Goal: Information Seeking & Learning: Learn about a topic

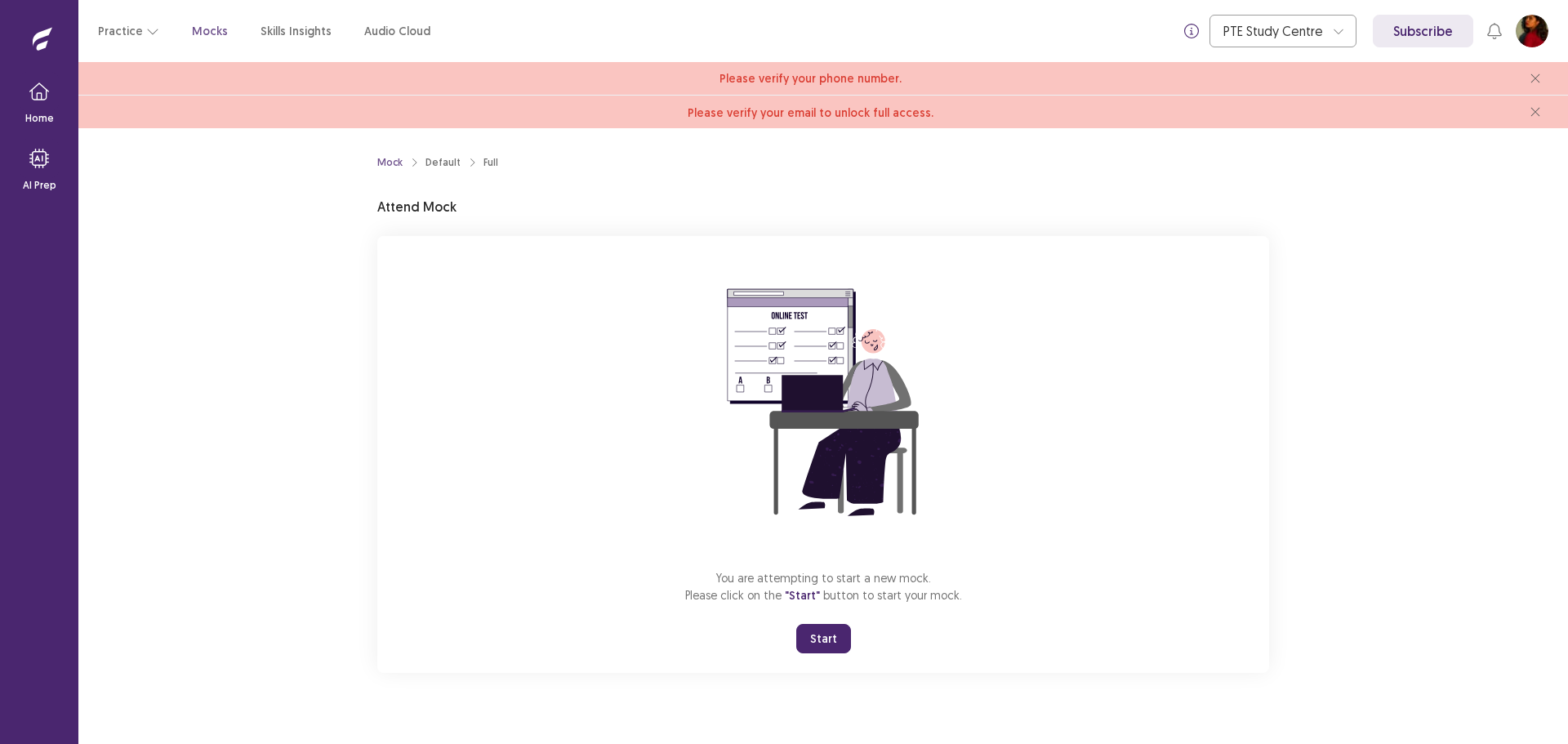
click at [836, 633] on button "Start" at bounding box center [824, 639] width 54 height 30
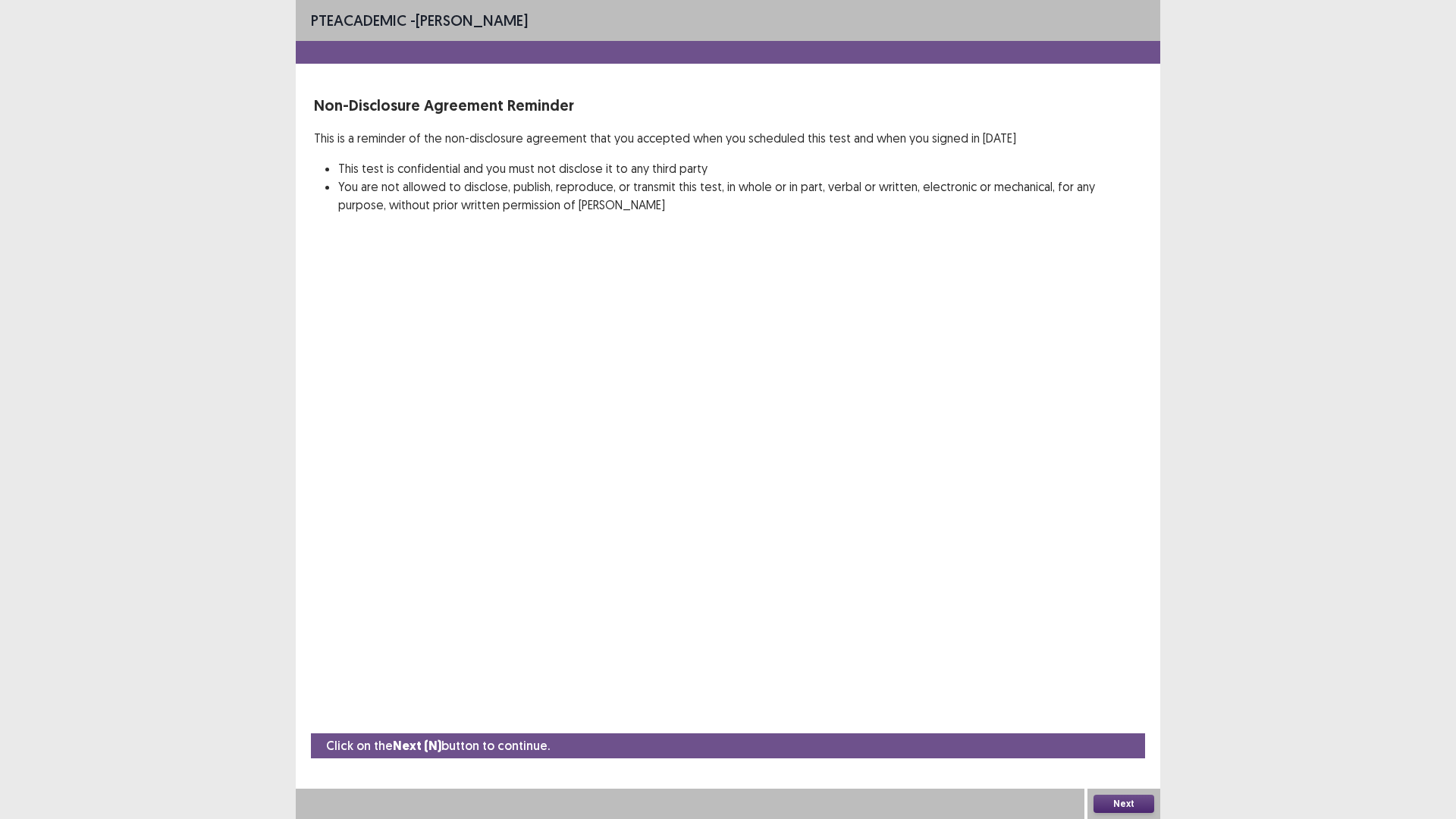
click at [1131, 690] on button "Next" at bounding box center [1124, 804] width 60 height 18
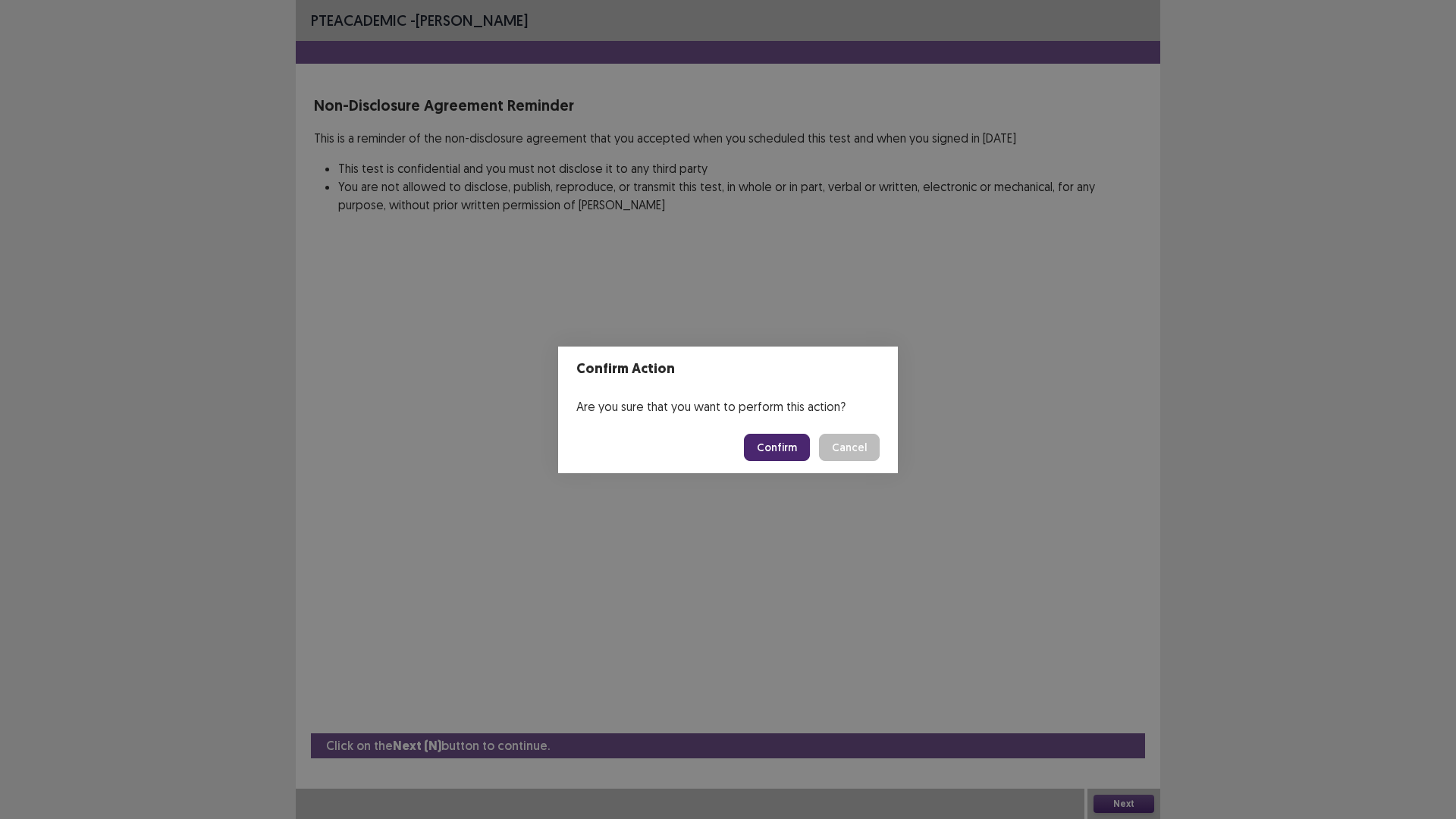
click at [788, 443] on button "Confirm" at bounding box center [777, 448] width 66 height 28
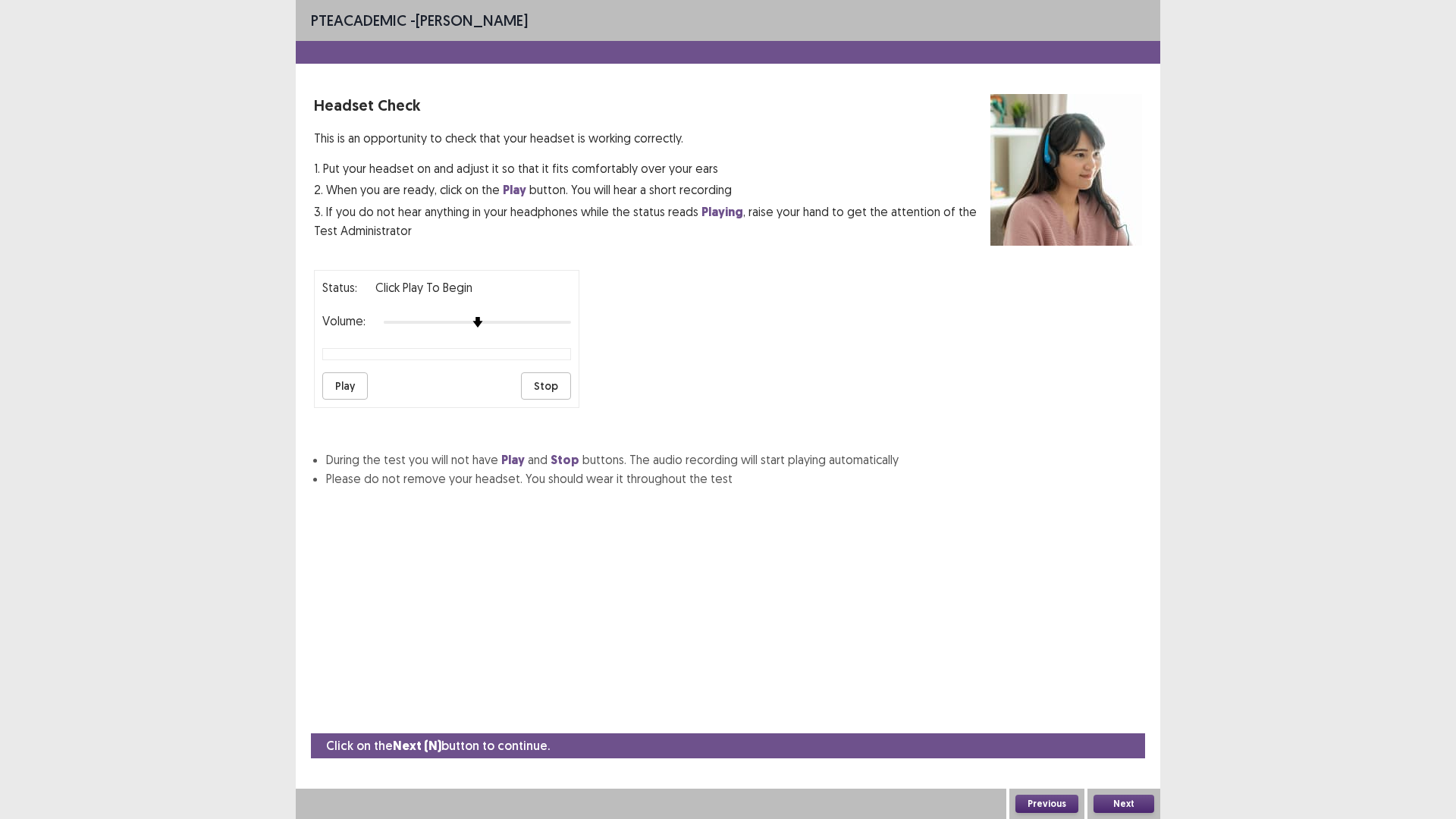
click at [339, 382] on button "Play" at bounding box center [344, 386] width 45 height 28
click at [1112, 690] on button "Next" at bounding box center [1124, 804] width 60 height 18
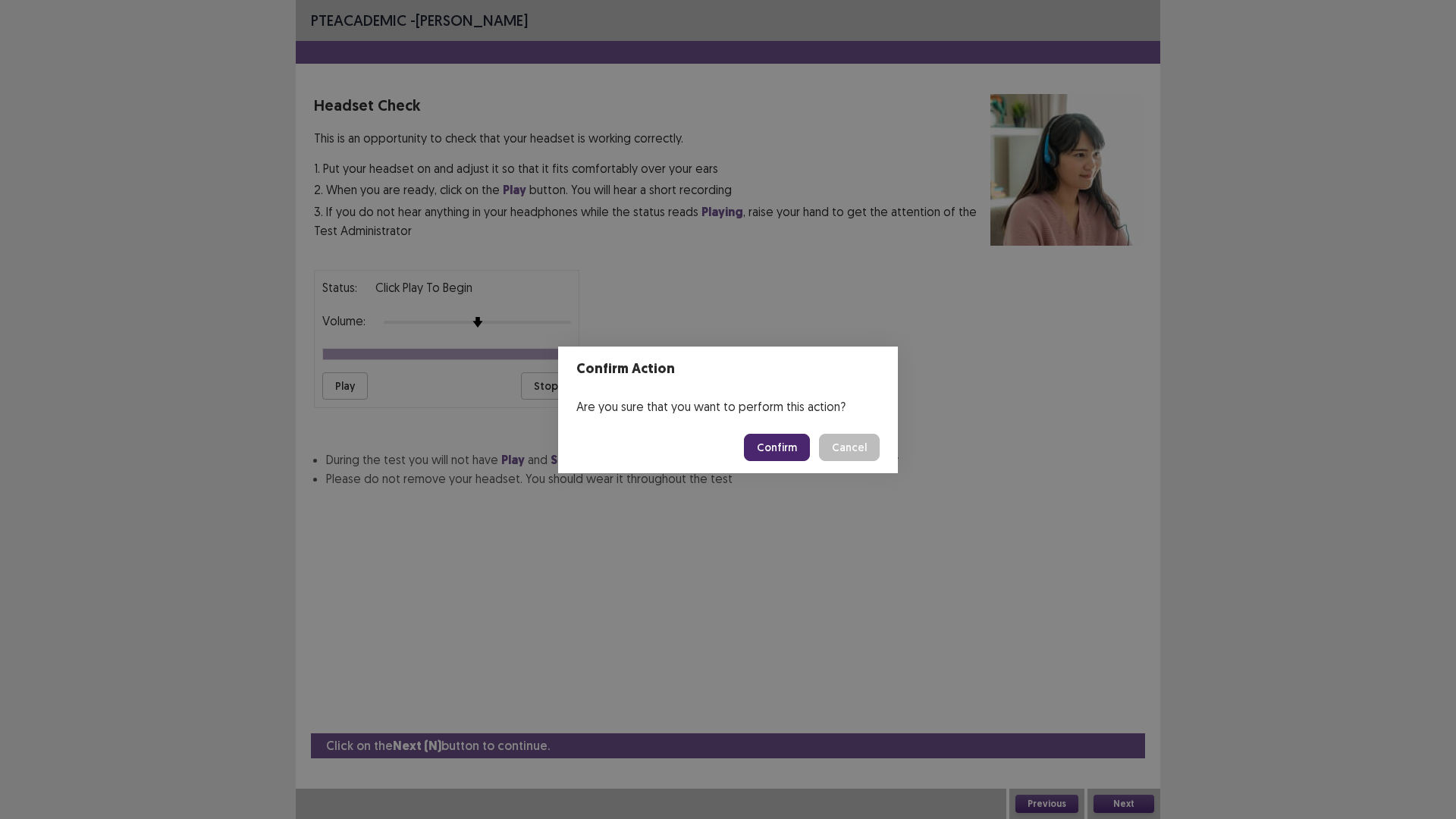
click at [788, 447] on button "Confirm" at bounding box center [777, 448] width 66 height 28
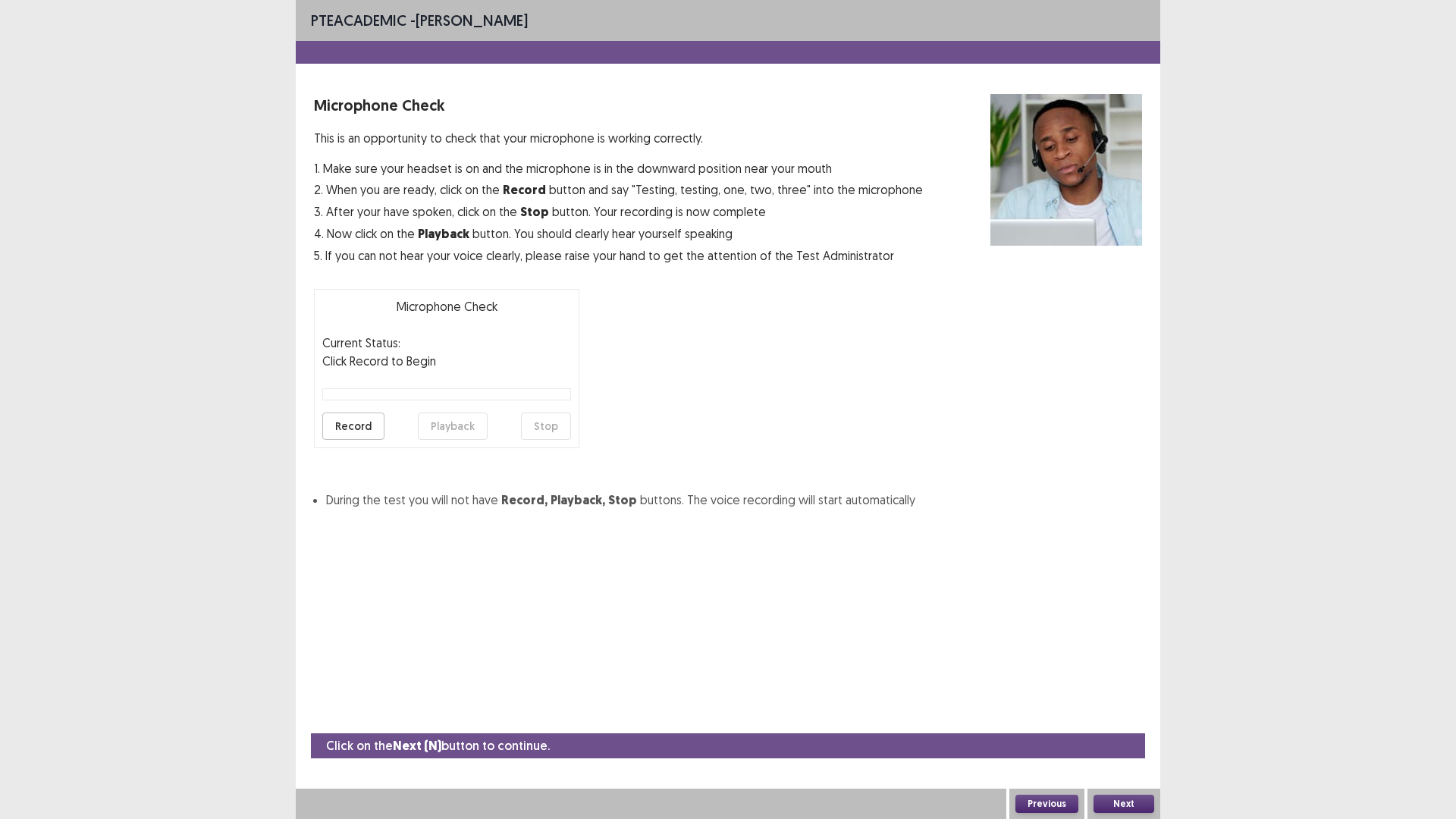
click at [1127, 690] on button "Next" at bounding box center [1124, 804] width 60 height 18
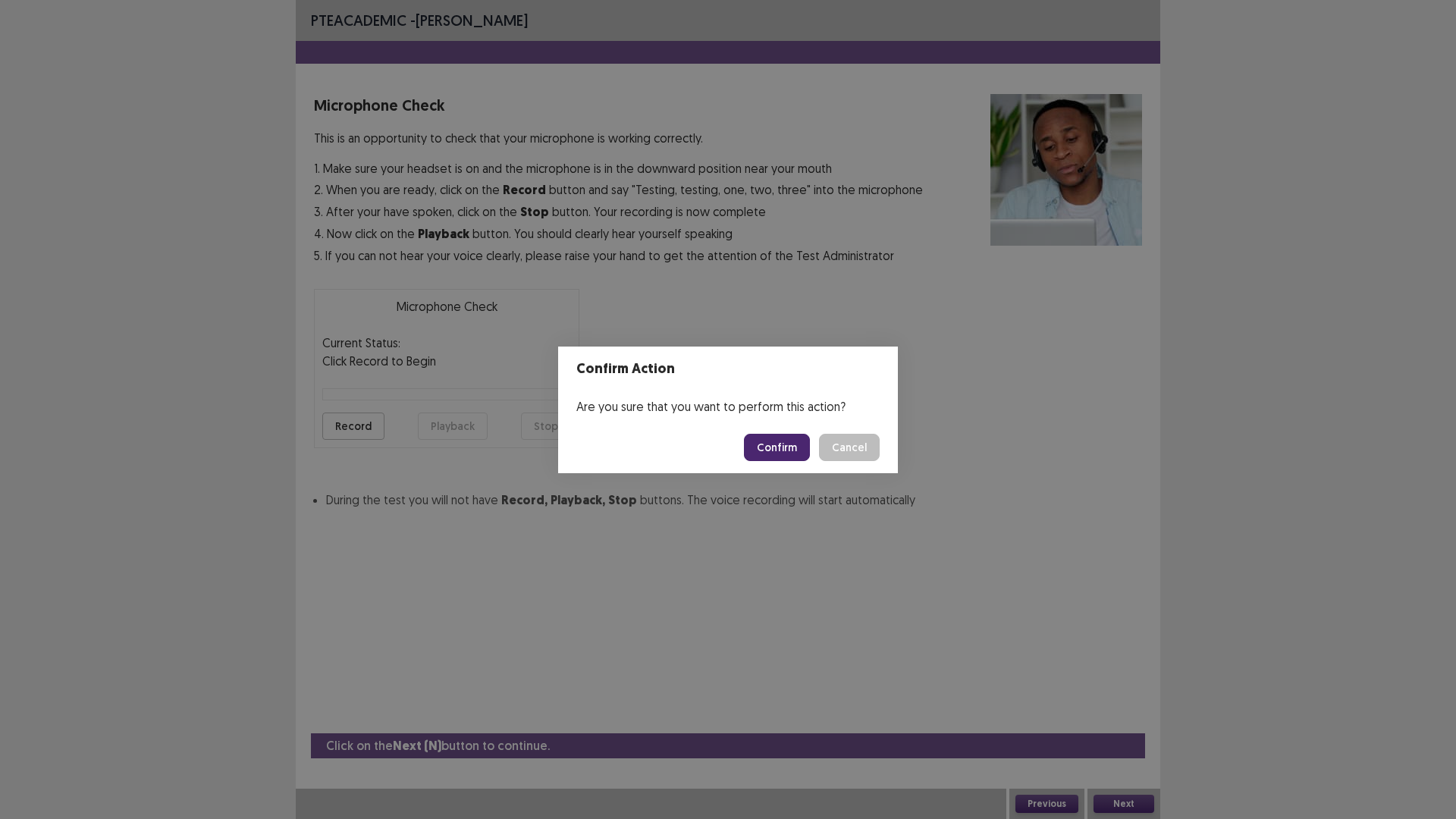
click at [777, 455] on button "Confirm" at bounding box center [777, 448] width 66 height 28
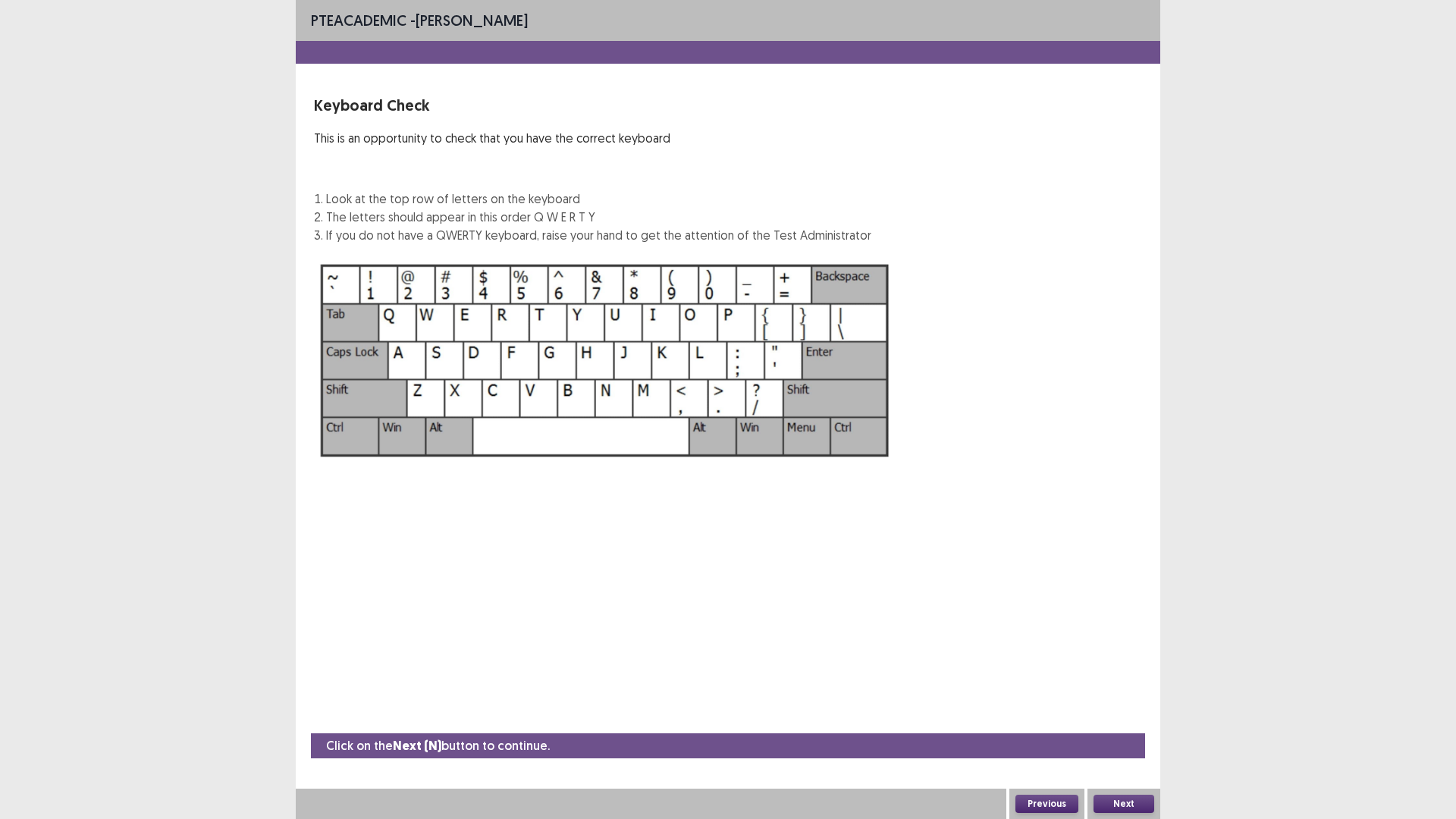
click at [1131, 690] on button "Next" at bounding box center [1124, 804] width 60 height 18
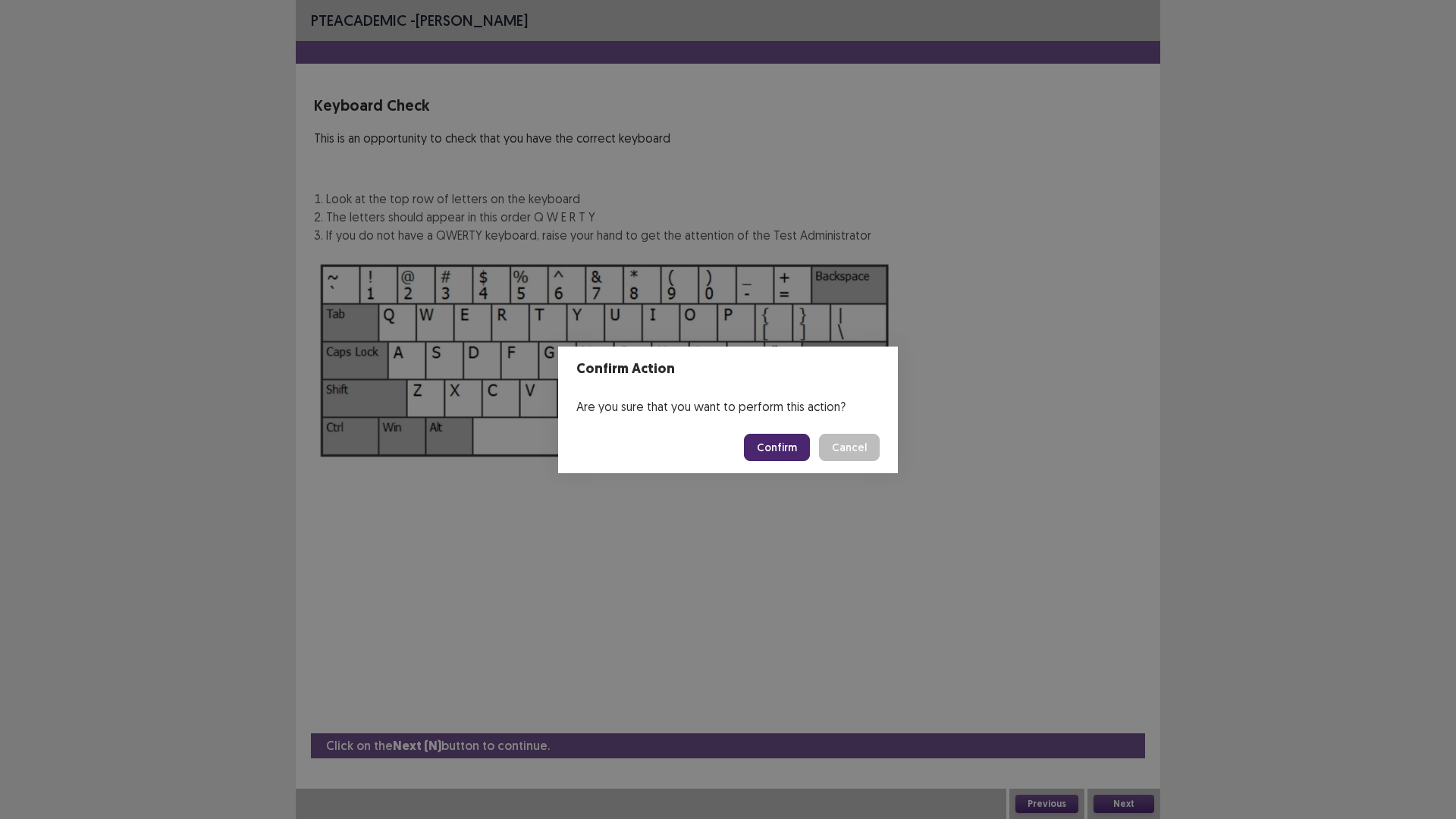
click at [796, 448] on button "Confirm" at bounding box center [777, 448] width 66 height 28
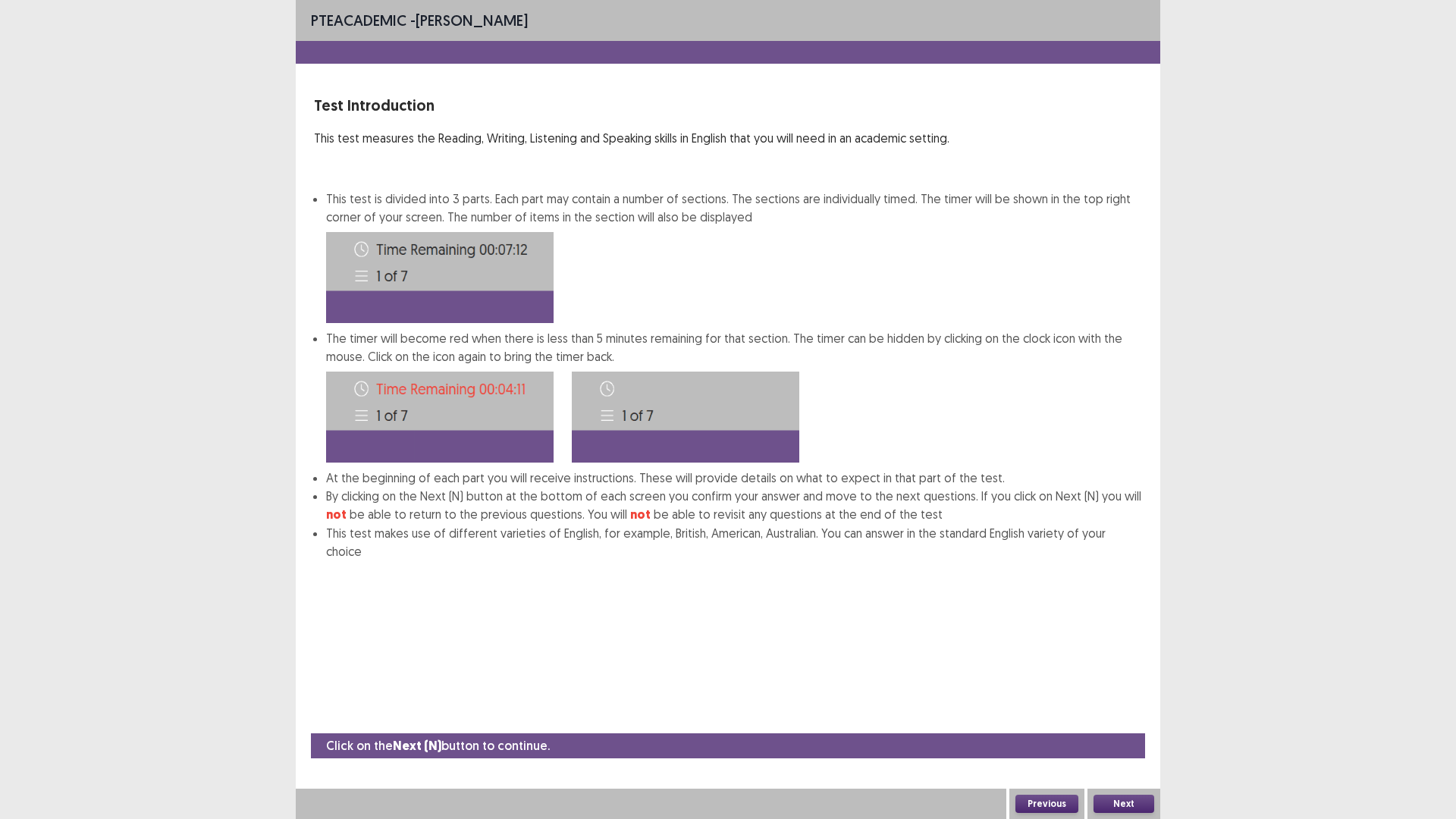
click at [1131, 690] on button "Next" at bounding box center [1124, 804] width 60 height 18
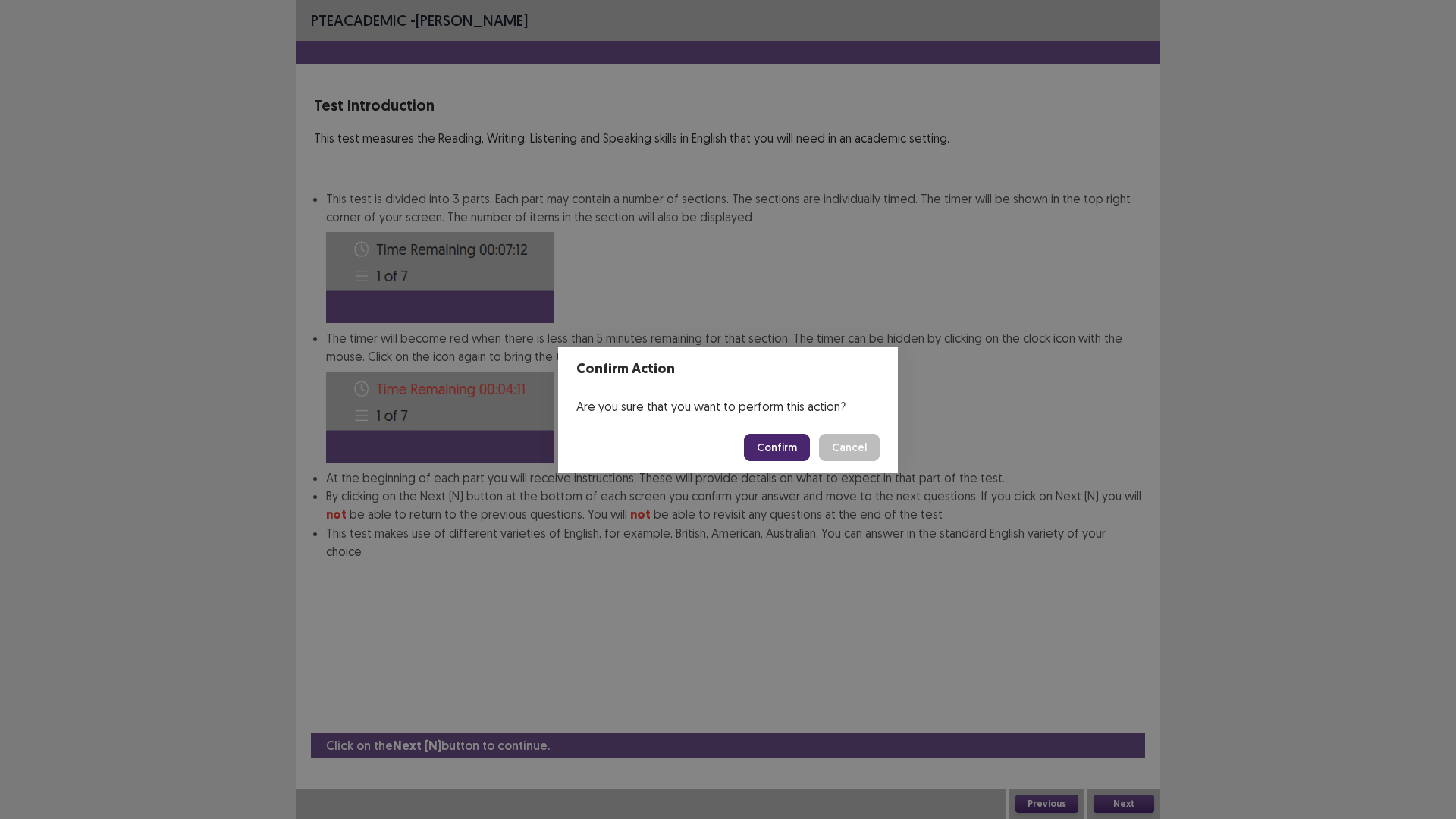
click at [792, 442] on button "Confirm" at bounding box center [777, 448] width 66 height 28
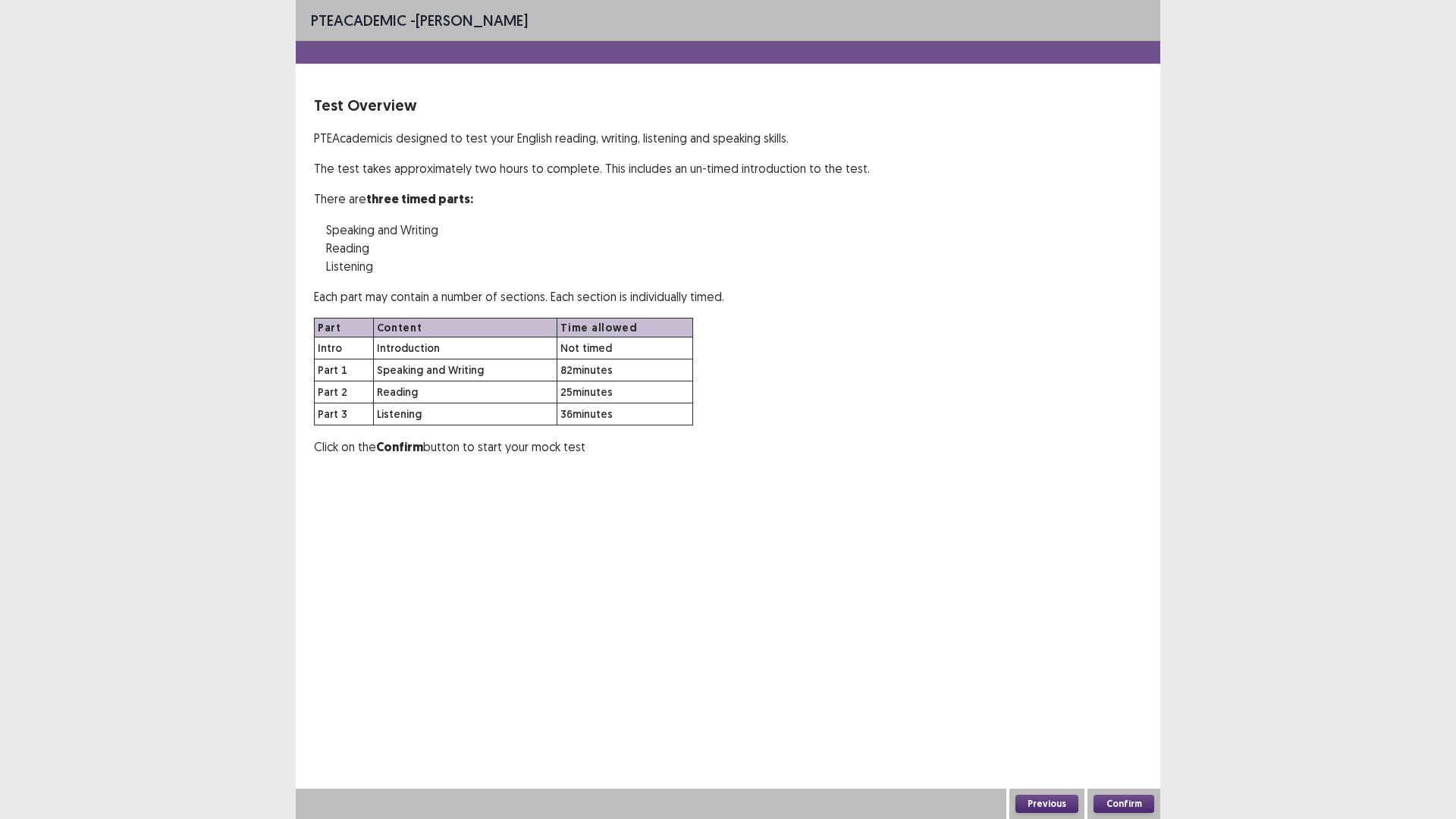
click at [1125, 690] on button "Confirm" at bounding box center [1124, 804] width 60 height 18
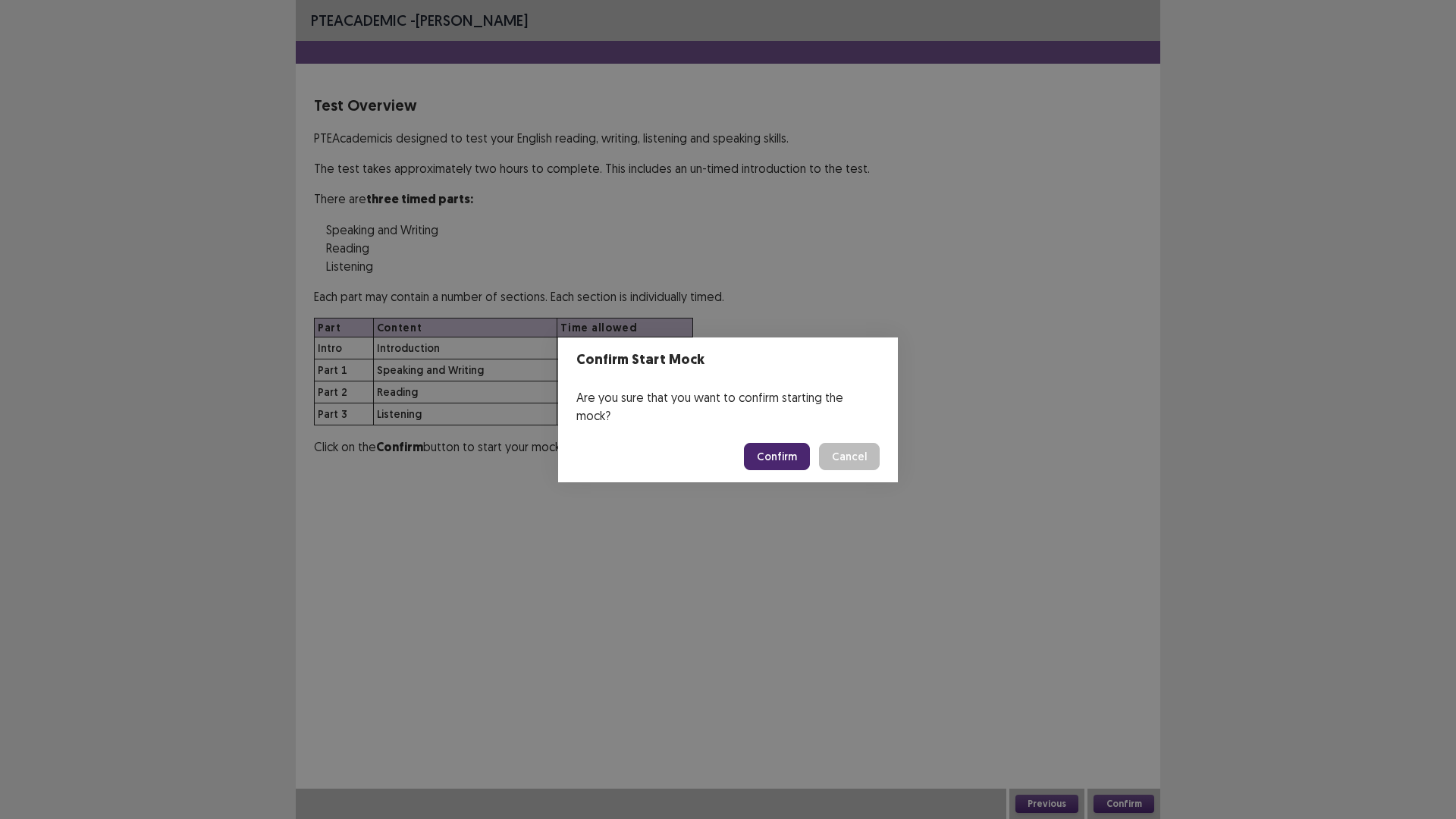
click at [799, 443] on button "Confirm" at bounding box center [777, 457] width 66 height 28
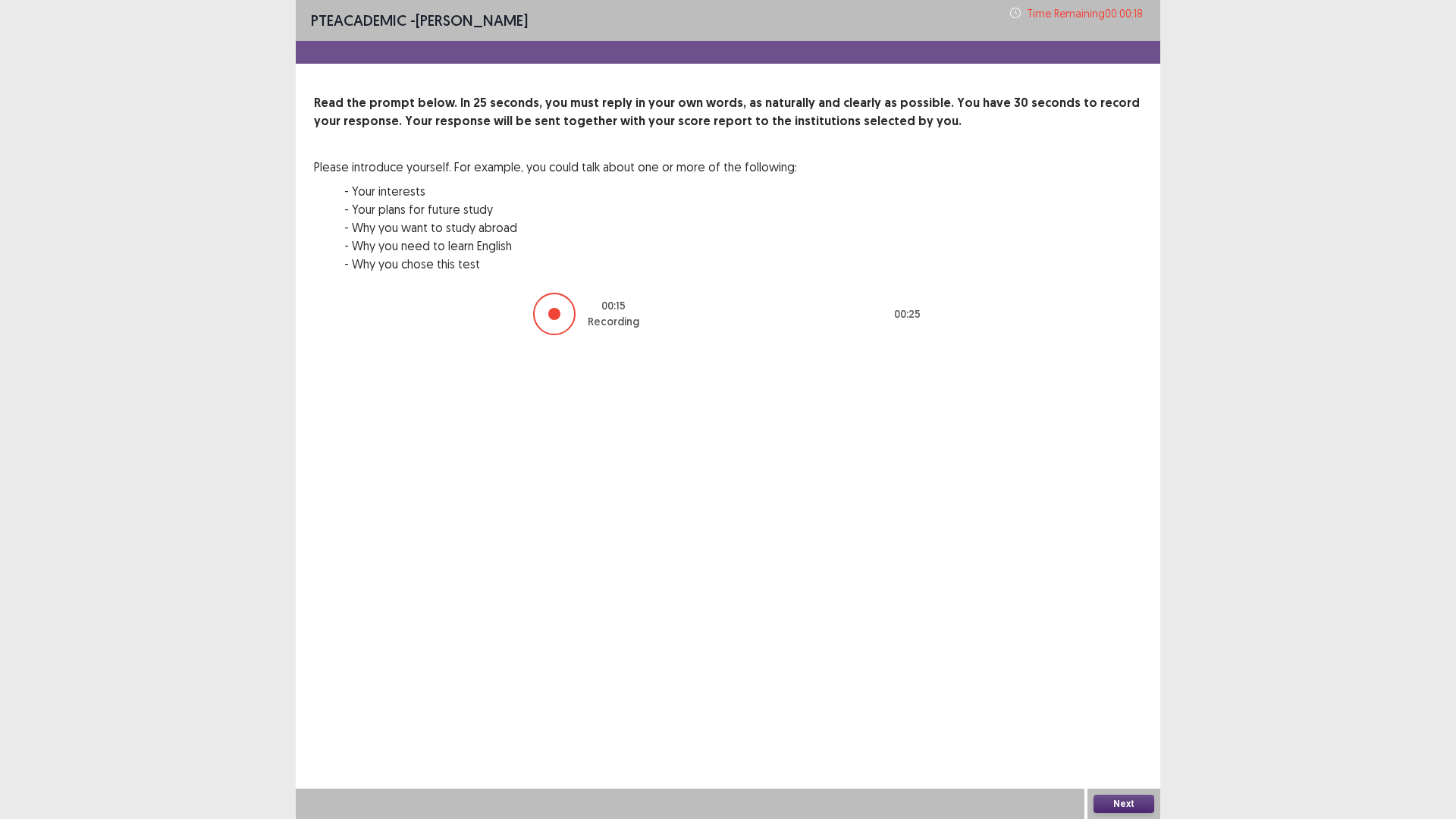
click at [1116, 690] on button "Next" at bounding box center [1124, 804] width 60 height 18
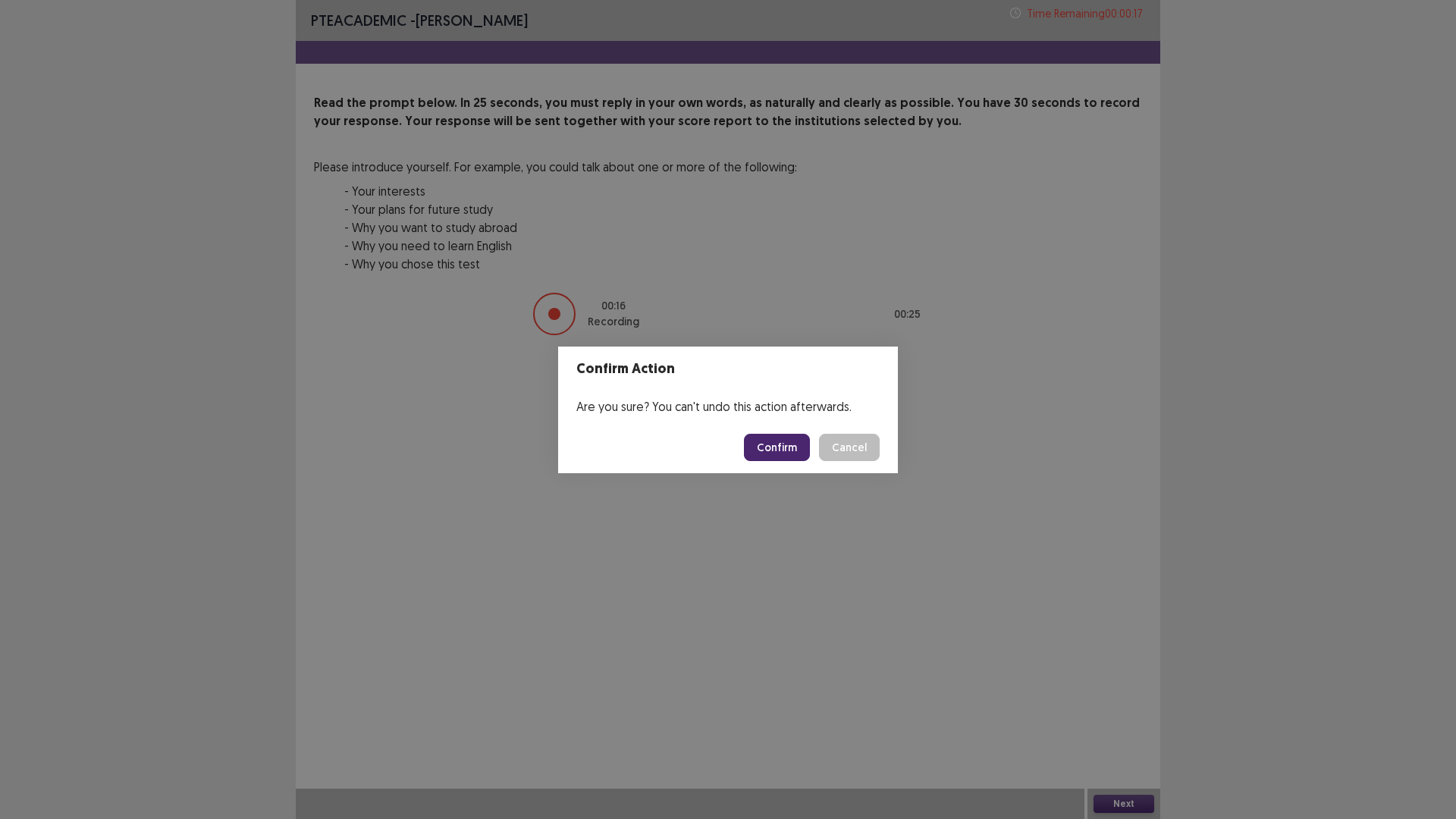
click at [788, 449] on button "Confirm" at bounding box center [777, 448] width 66 height 28
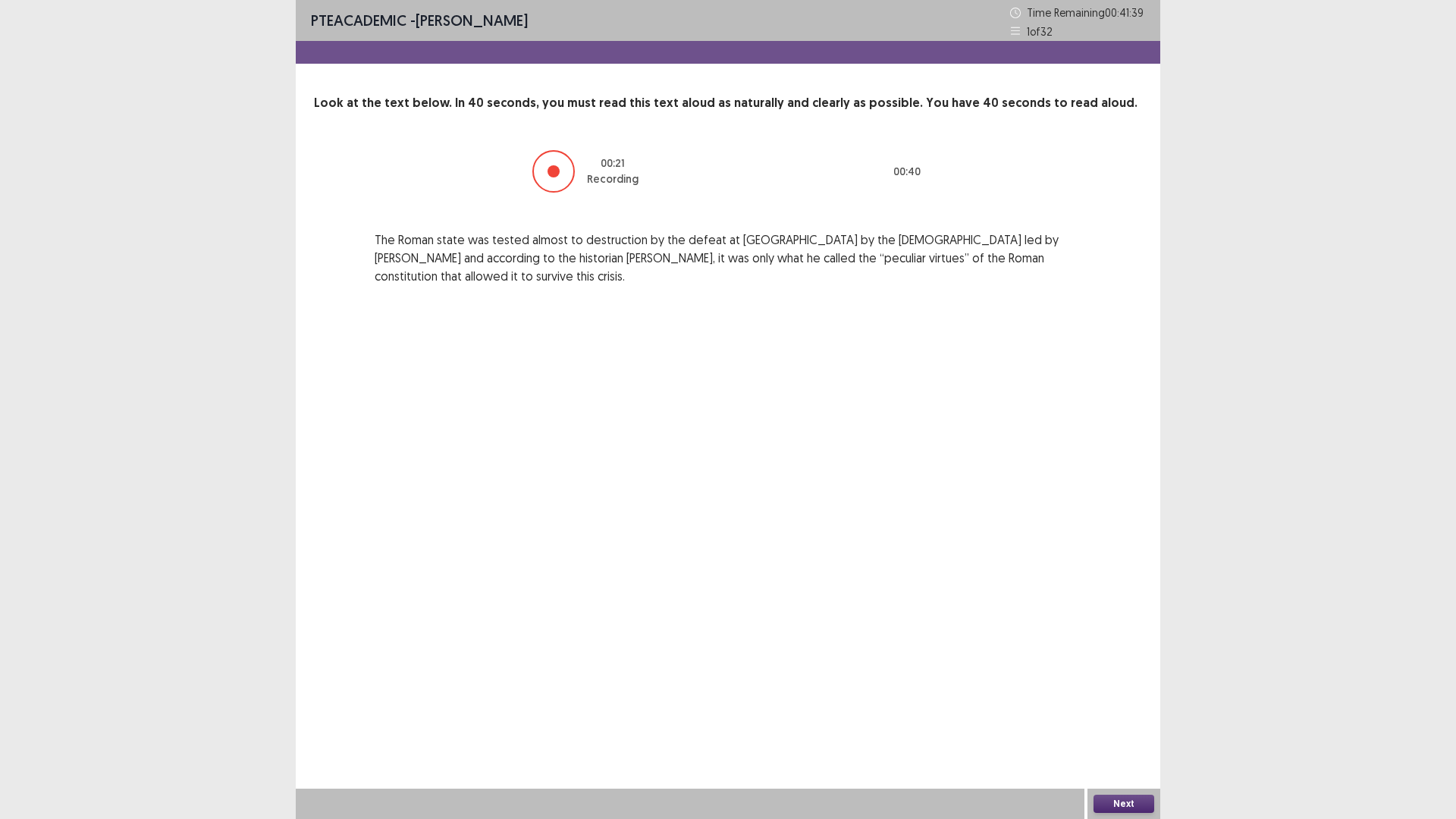
click at [1125, 690] on button "Next" at bounding box center [1124, 804] width 60 height 18
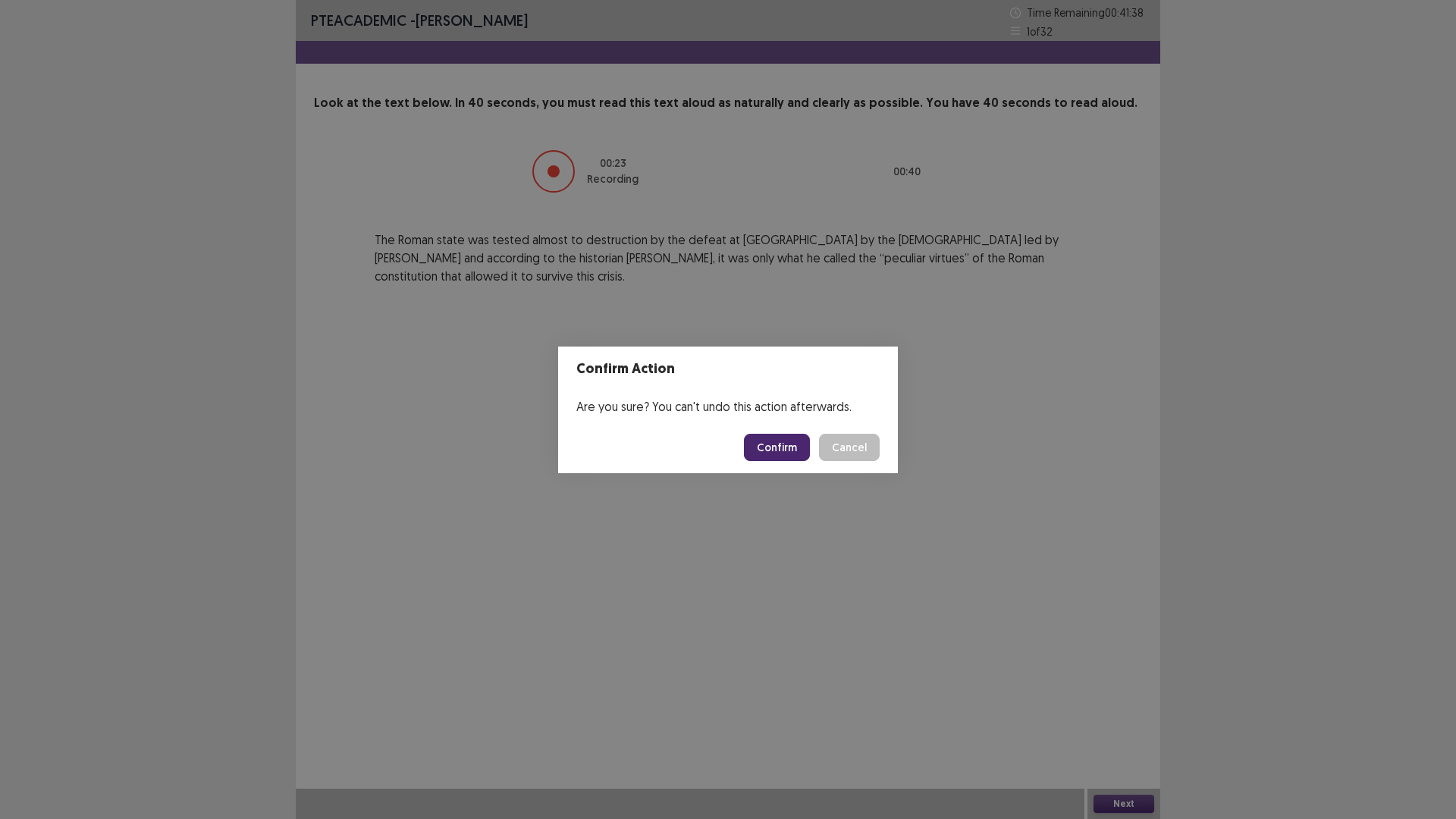
click at [785, 439] on button "Confirm" at bounding box center [777, 448] width 66 height 28
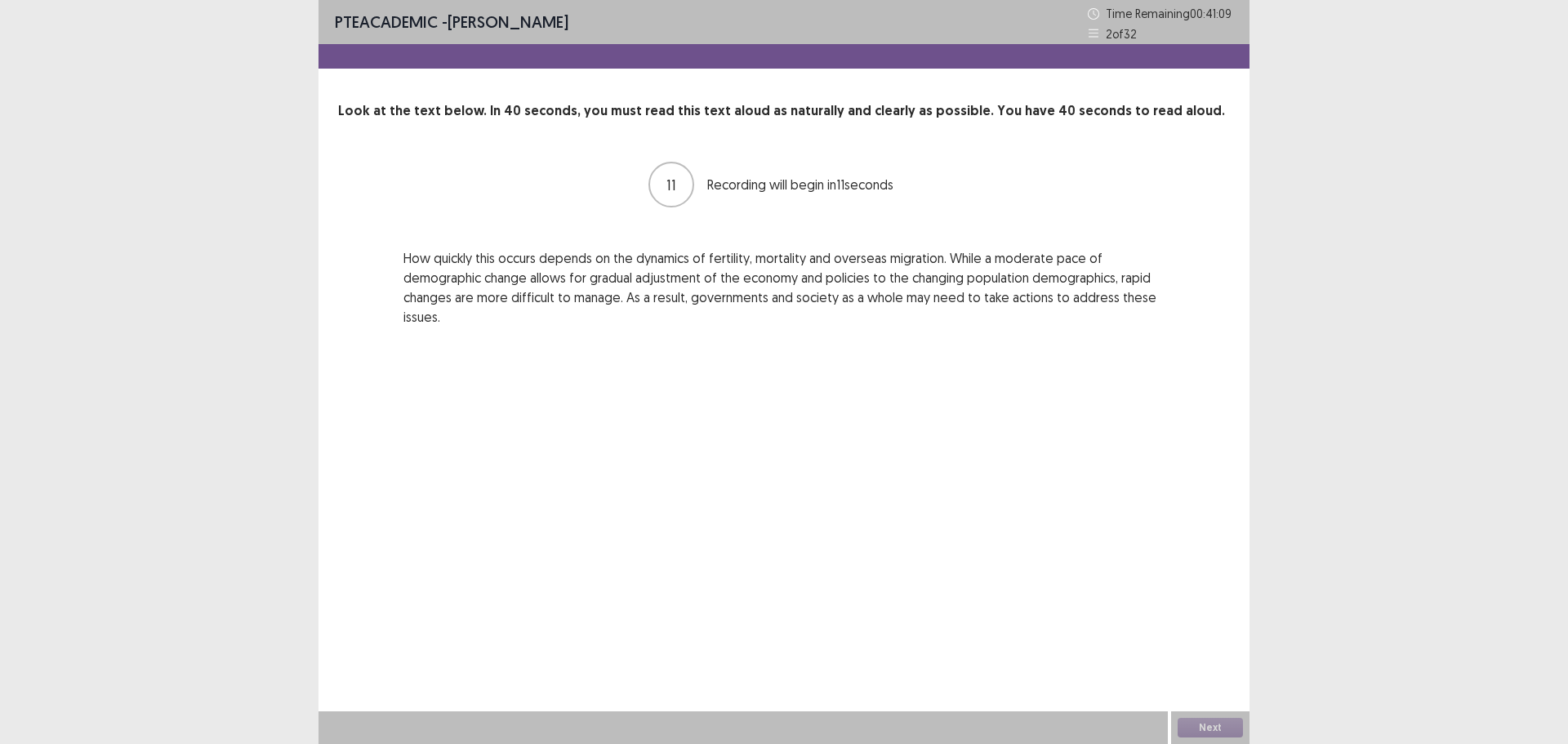
drag, startPoint x: 891, startPoint y: 167, endPoint x: 1095, endPoint y: 32, distance: 244.6
click at [1095, 32] on icon at bounding box center [1094, 34] width 12 height 12
click at [444, 16] on p "PTE academic - pallabi Barnawal" at bounding box center [451, 22] width 233 height 25
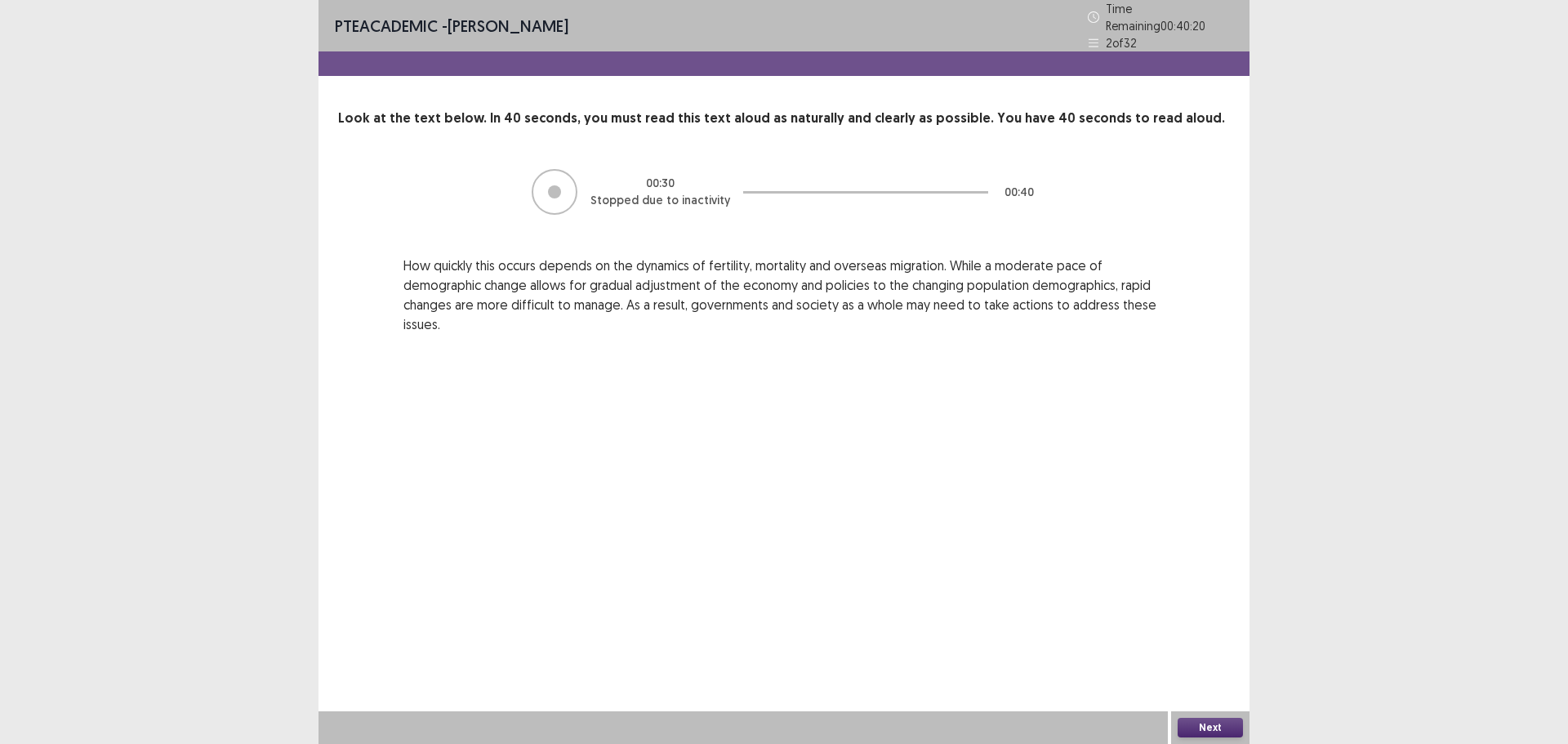
click at [402, 24] on span "PTE academic" at bounding box center [386, 26] width 103 height 21
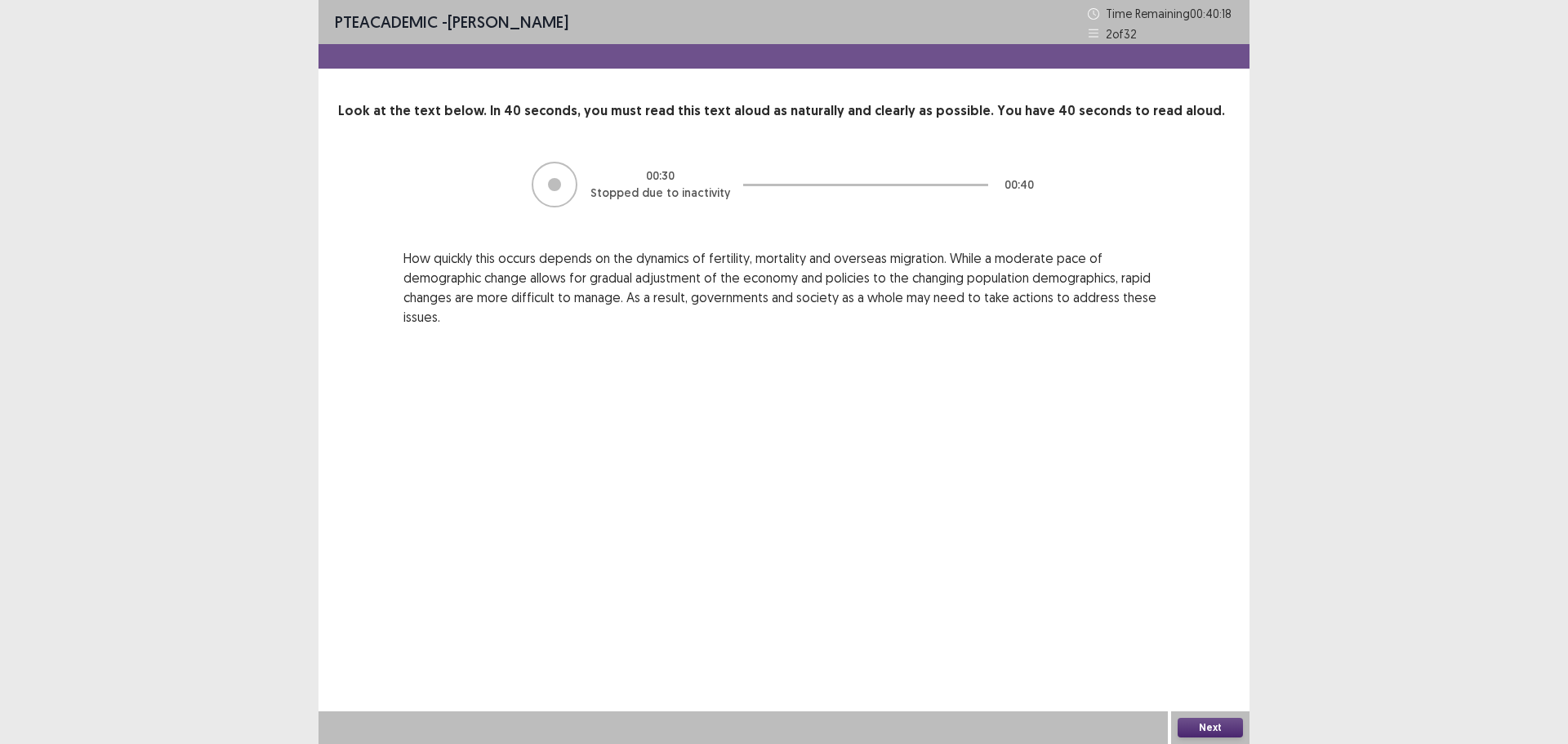
click at [1095, 12] on icon at bounding box center [1094, 14] width 12 height 12
click at [1096, 31] on icon at bounding box center [1094, 34] width 12 height 12
click at [1094, 35] on icon at bounding box center [1094, 34] width 12 height 12
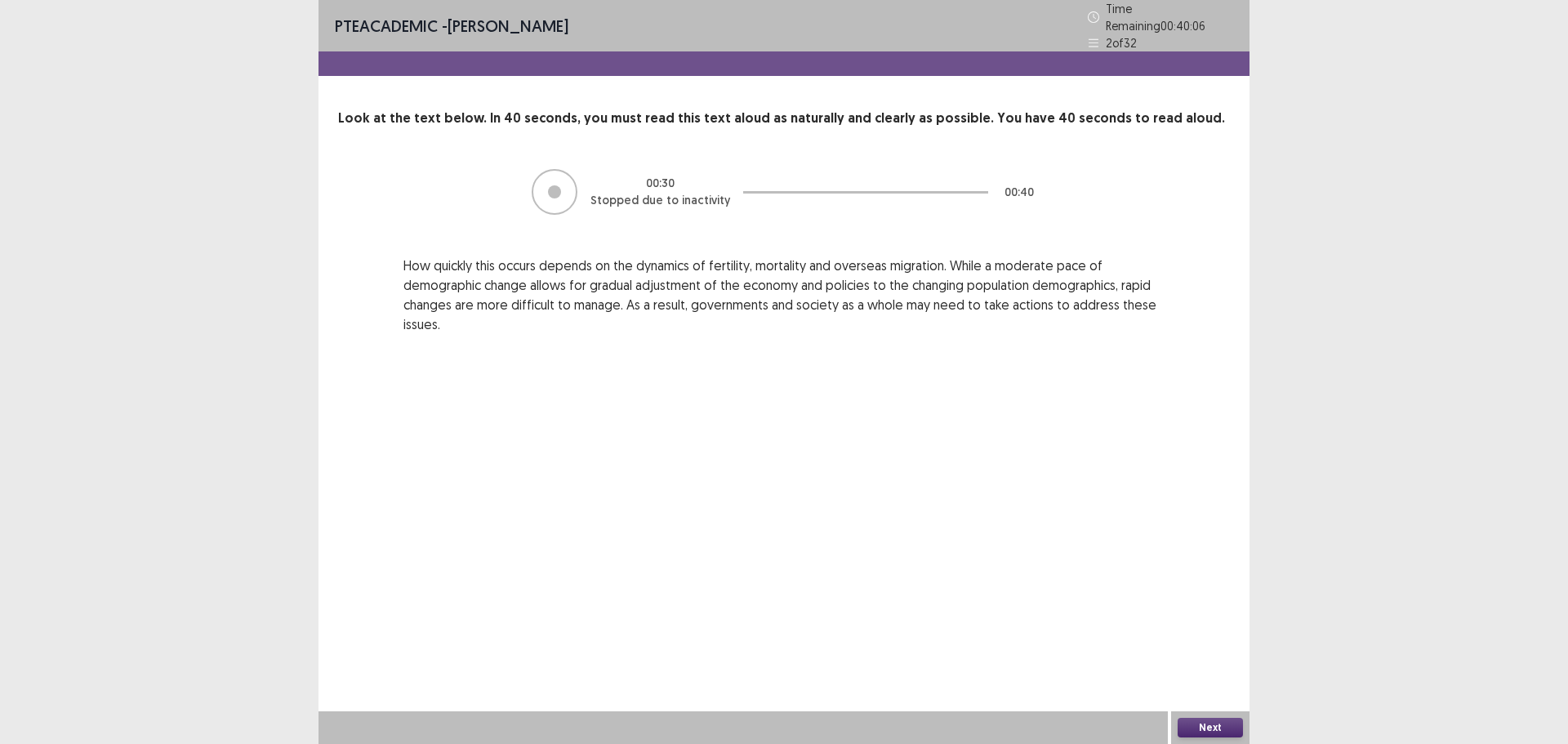
click at [555, 185] on div at bounding box center [555, 192] width 13 height 13
click at [980, 156] on div "Look at the text below. In 40 seconds, you must read this text aloud as natural…" at bounding box center [783, 221] width 931 height 225
click at [1204, 725] on button "Next" at bounding box center [1210, 728] width 65 height 20
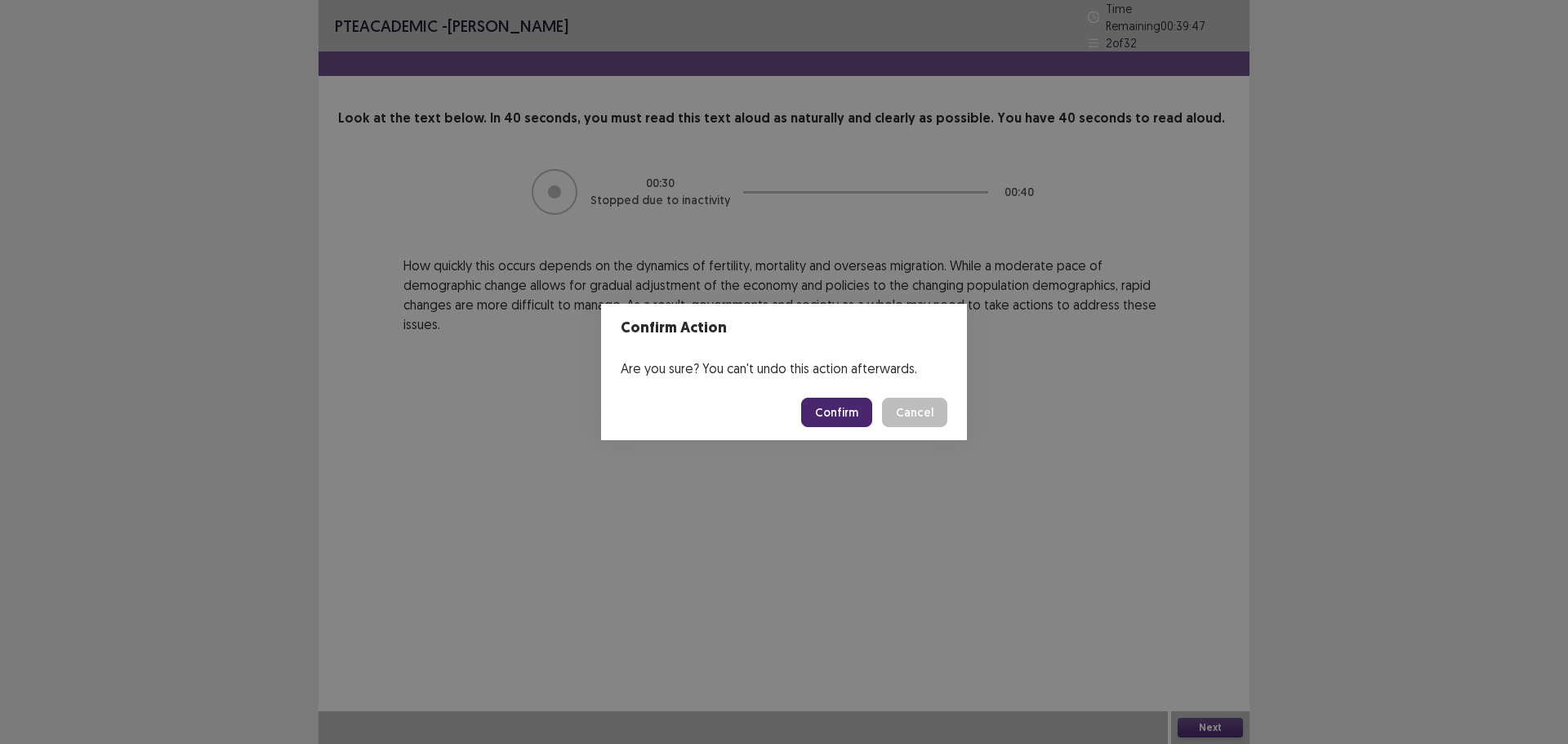
click at [857, 420] on button "Confirm" at bounding box center [837, 412] width 71 height 30
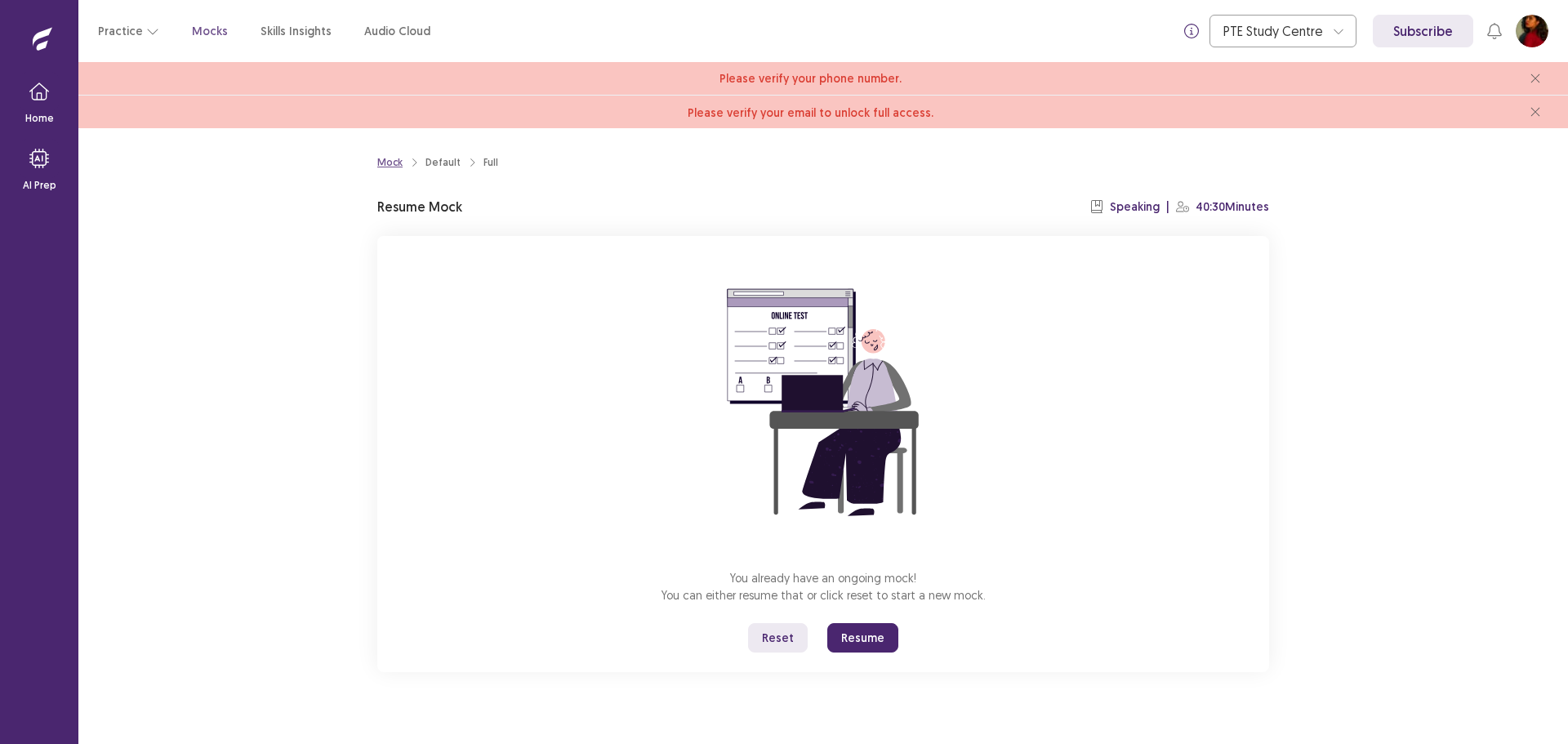
click at [398, 165] on div "Mock" at bounding box center [390, 162] width 26 height 15
